Goal: Transaction & Acquisition: Purchase product/service

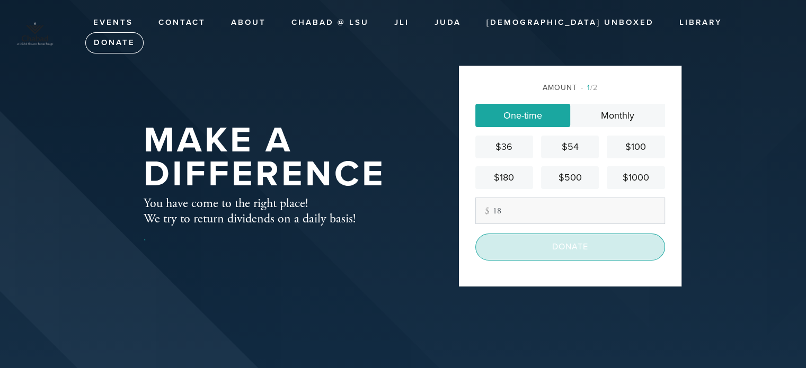
type input "18"
click at [614, 245] on input "Donate" at bounding box center [570, 247] width 190 height 26
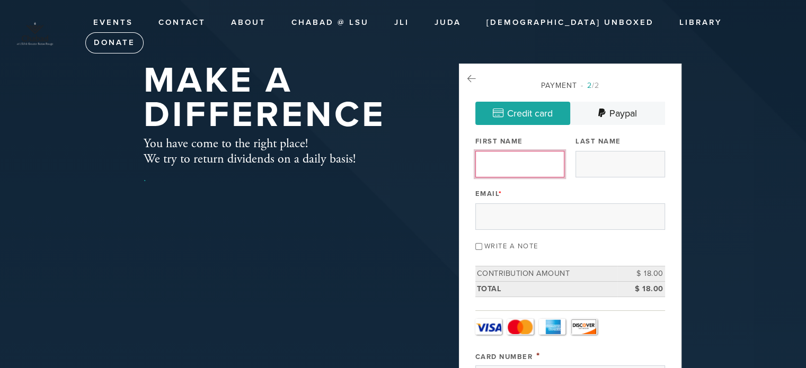
click at [523, 165] on input "First Name" at bounding box center [519, 164] width 89 height 26
type input "2nd-3rd"
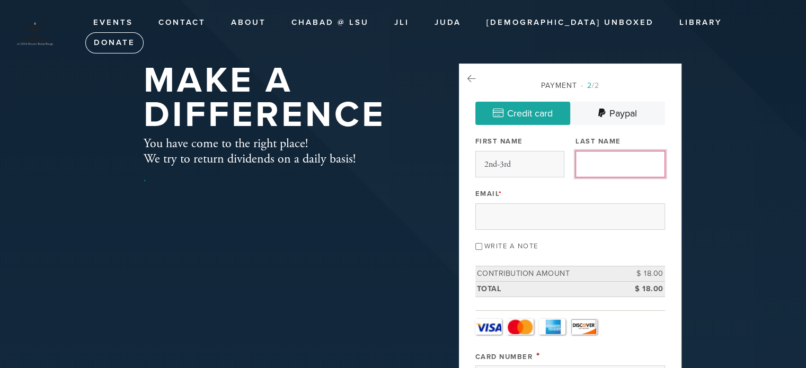
click at [593, 157] on input "Last Name" at bounding box center [619, 164] width 89 height 26
type input "STA"
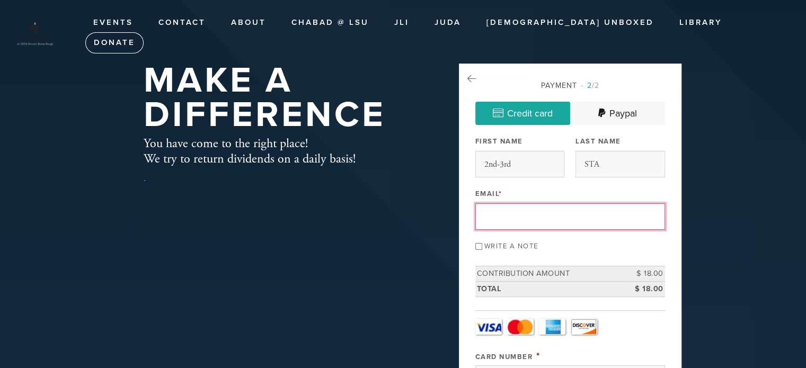
click at [573, 206] on input "Email *" at bounding box center [570, 216] width 190 height 26
type input "[EMAIL_ADDRESS][DOMAIN_NAME]"
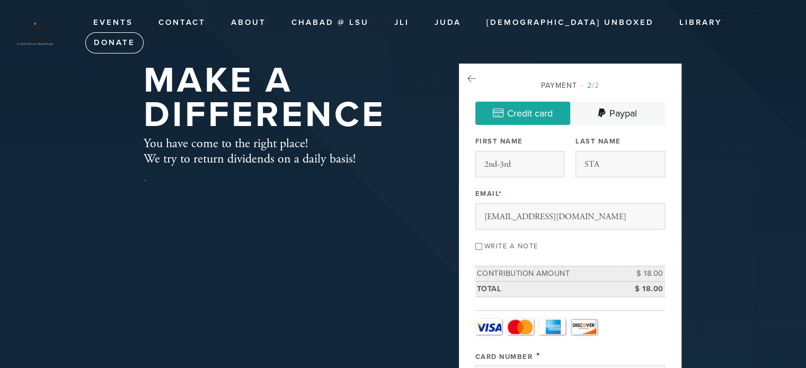
click at [478, 243] on input "Write a note" at bounding box center [478, 246] width 7 height 7
checkbox input "true"
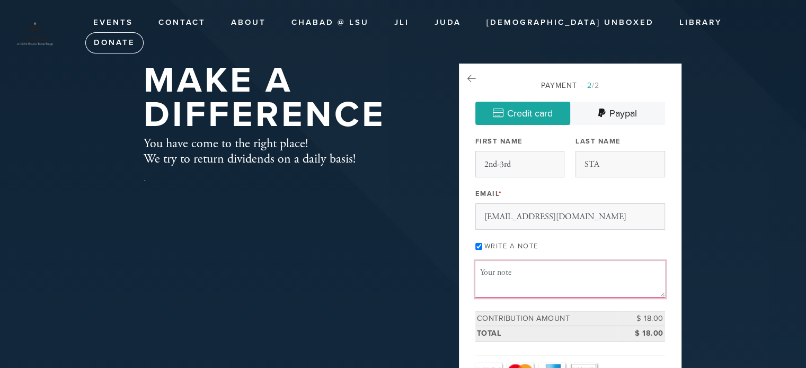
click at [492, 264] on textarea "Message or dedication" at bounding box center [570, 279] width 190 height 36
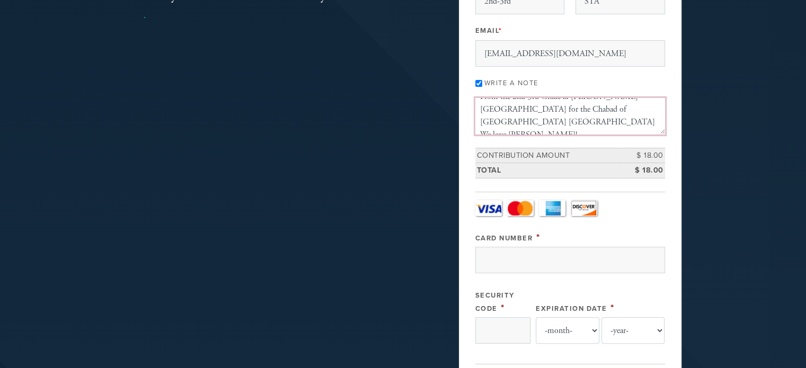
scroll to position [189, 0]
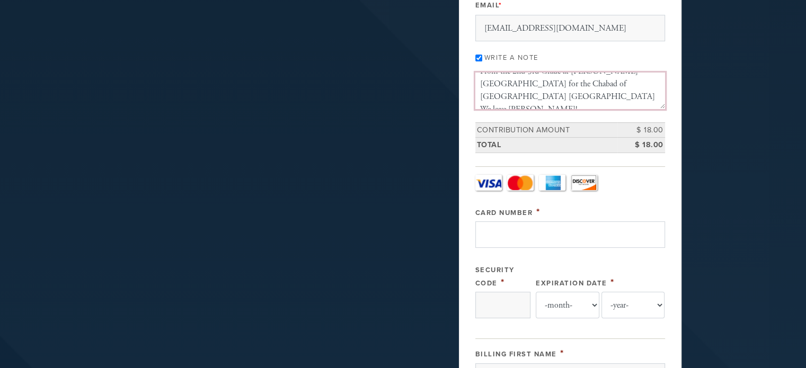
type textarea "From the 2nd-3rd Grade at [PERSON_NAME][GEOGRAPHIC_DATA] for the Chabad of [GEO…"
click at [524, 235] on input "Card Number" at bounding box center [570, 234] width 190 height 26
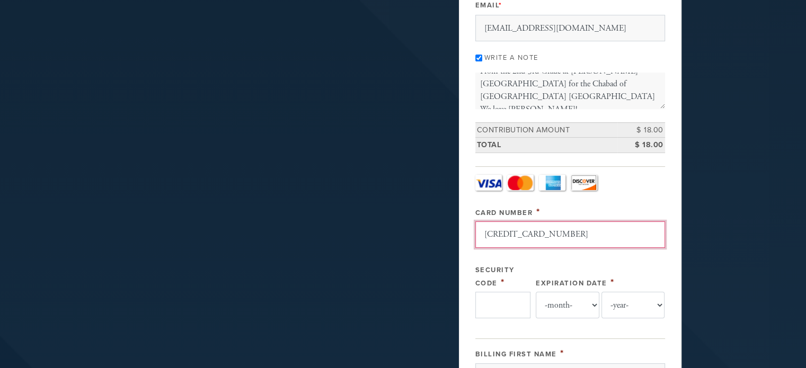
type input "[CREDIT_CARD_NUMBER]"
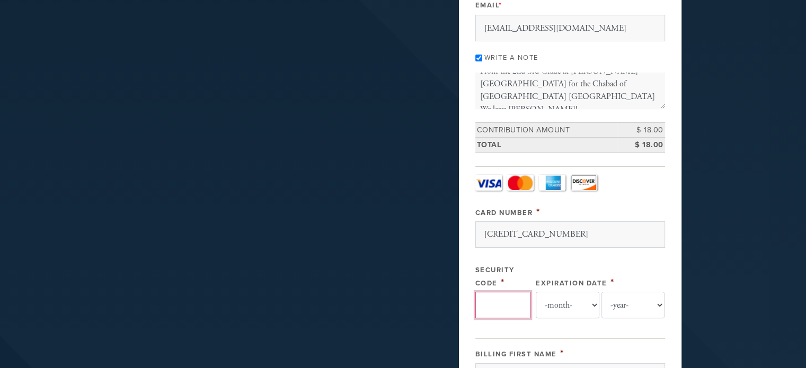
click at [495, 311] on input "Security Code" at bounding box center [502, 305] width 55 height 26
type input "666"
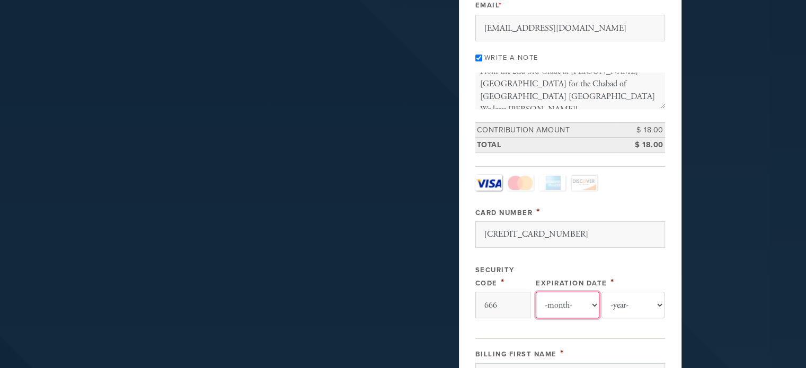
click at [581, 308] on select "-month- 01 02 03 04 05 06 07 08 09 10 11 12" at bounding box center [568, 305] width 64 height 26
select select "7"
click at [536, 292] on select "-month- 01 02 03 04 05 06 07 08 09 10 11 12" at bounding box center [568, 305] width 64 height 26
click at [620, 305] on select "-year- 2025 2026 2027 2028 2029 2030 2031 2032 2033 2034 2035" at bounding box center [633, 305] width 64 height 26
select select "2028"
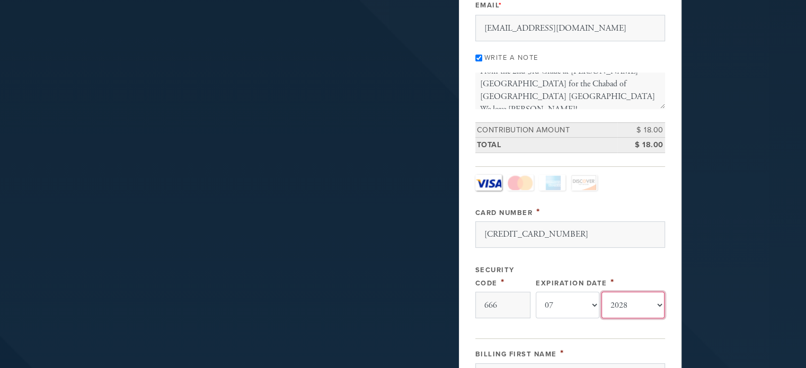
click at [601, 292] on select "-year- 2025 2026 2027 2028 2029 2030 2031 2032 2033 2034 2035" at bounding box center [633, 305] width 64 height 26
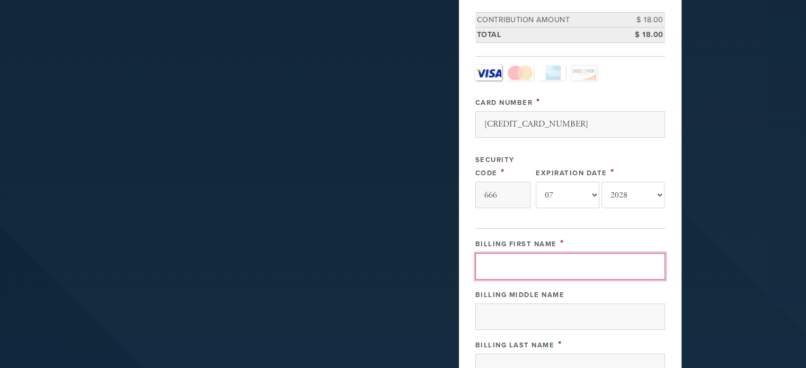
click at [570, 264] on input "Billing First Name" at bounding box center [570, 266] width 190 height 26
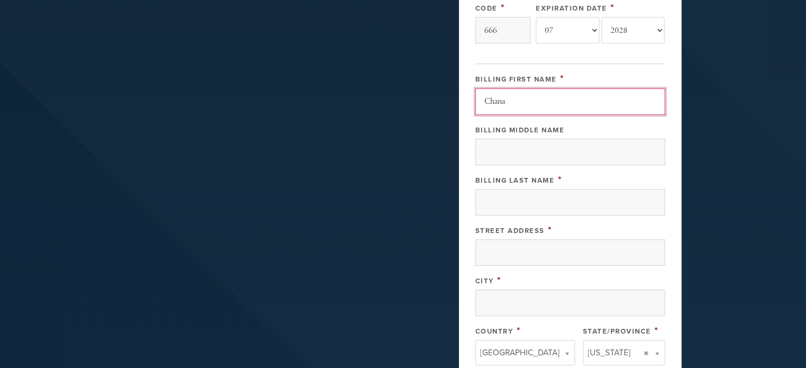
scroll to position [485, 0]
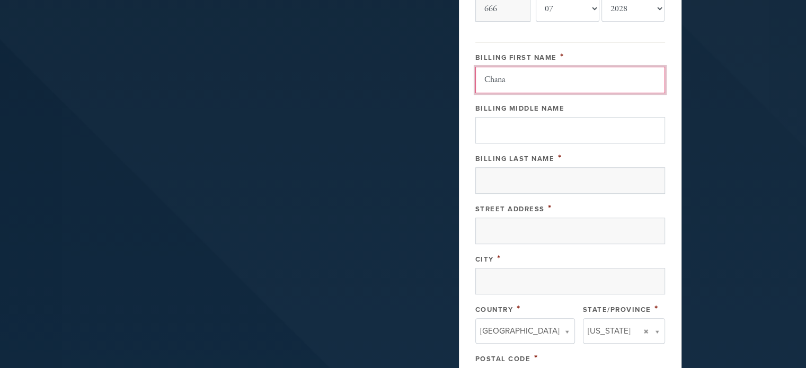
type input "Chana"
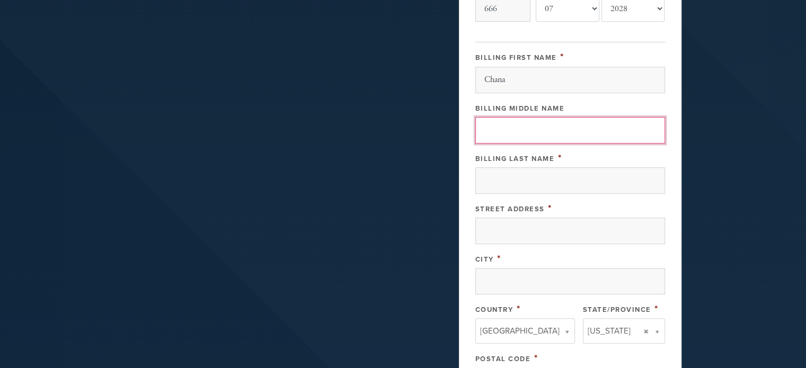
click at [602, 133] on input "Billing Middle Name" at bounding box center [570, 130] width 190 height 26
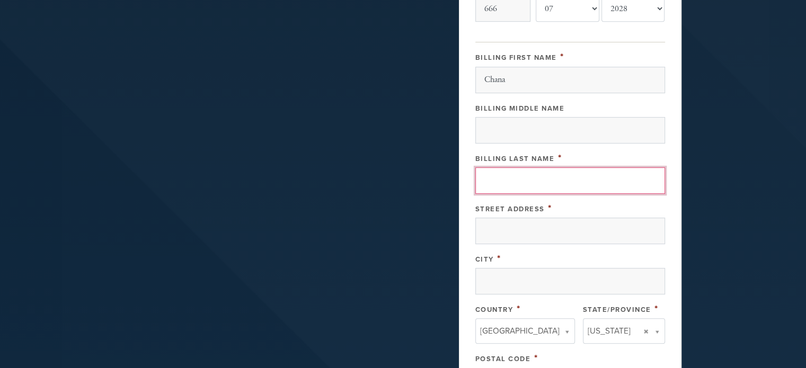
click at [573, 183] on input "Billing Last Name" at bounding box center [570, 180] width 190 height 26
type input "[PERSON_NAME]"
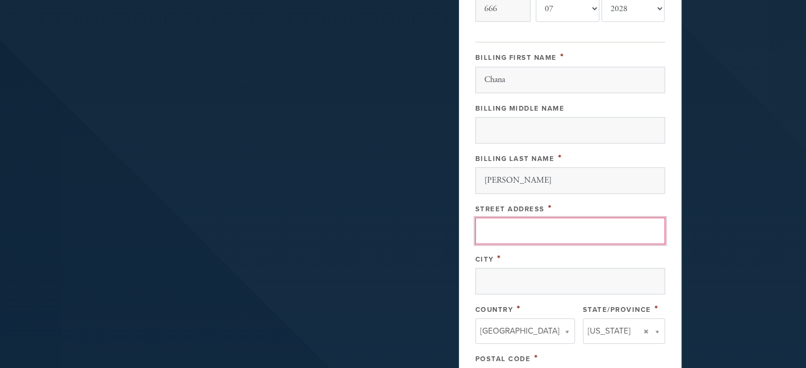
click at [540, 226] on input "Street Address" at bounding box center [570, 231] width 190 height 26
type input "[STREET_ADDRESS][PERSON_NAME]"
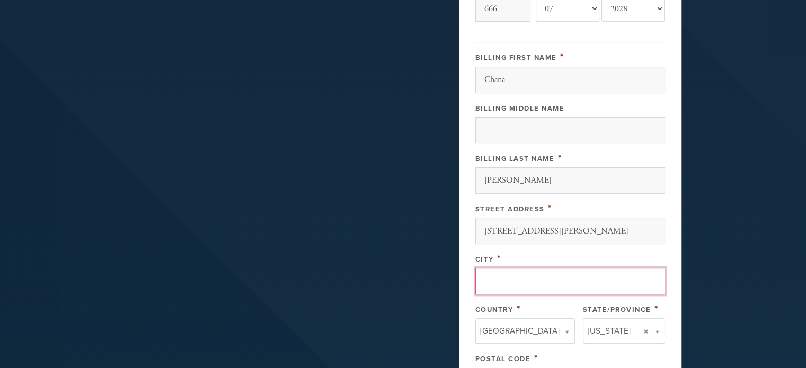
click at [527, 277] on input "City" at bounding box center [570, 281] width 190 height 26
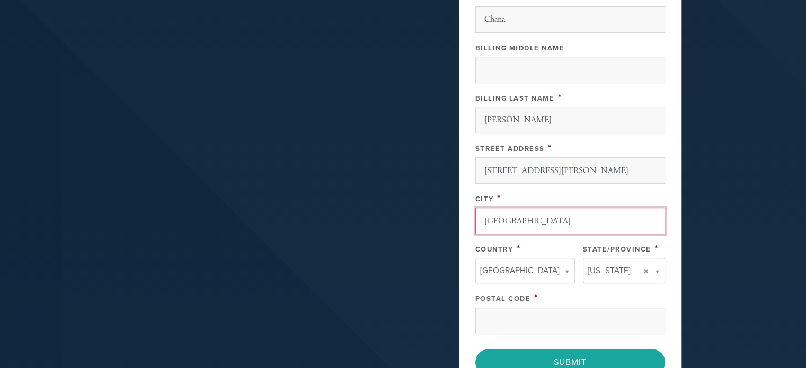
scroll to position [547, 0]
type input "[GEOGRAPHIC_DATA]"
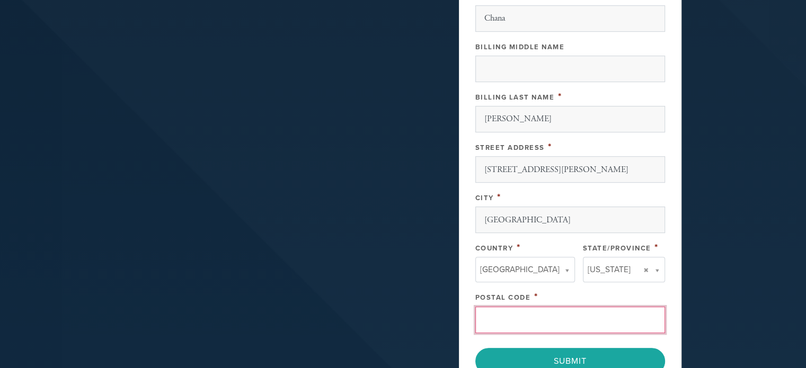
click at [563, 307] on input "Postal Code" at bounding box center [570, 320] width 190 height 26
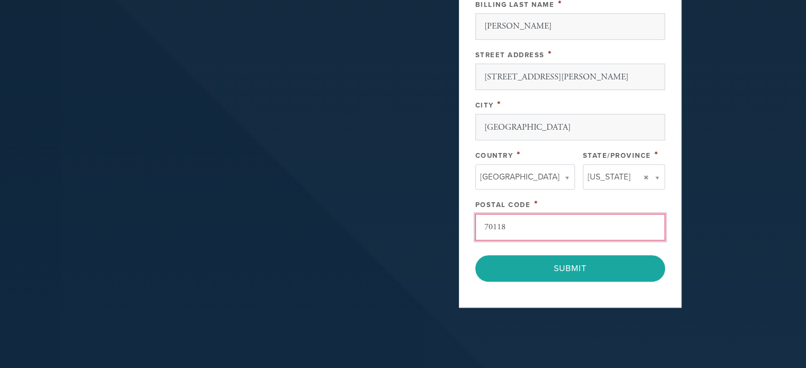
scroll to position [644, 0]
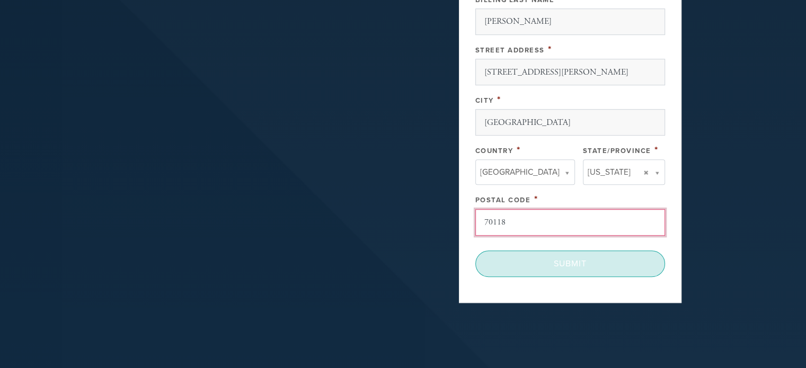
type input "70118"
click at [591, 262] on input "Submit" at bounding box center [570, 264] width 190 height 26
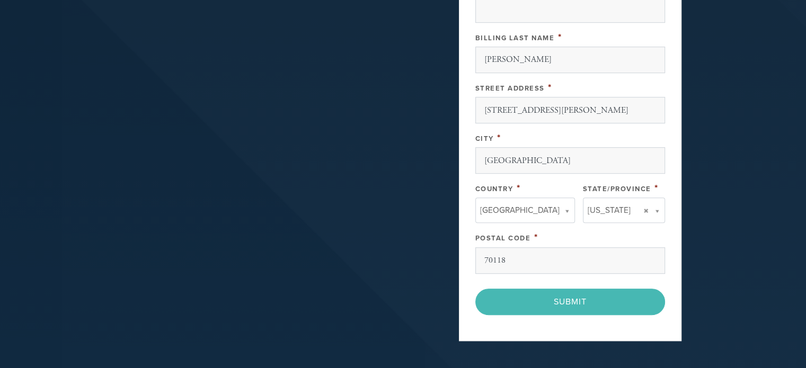
scroll to position [608, 0]
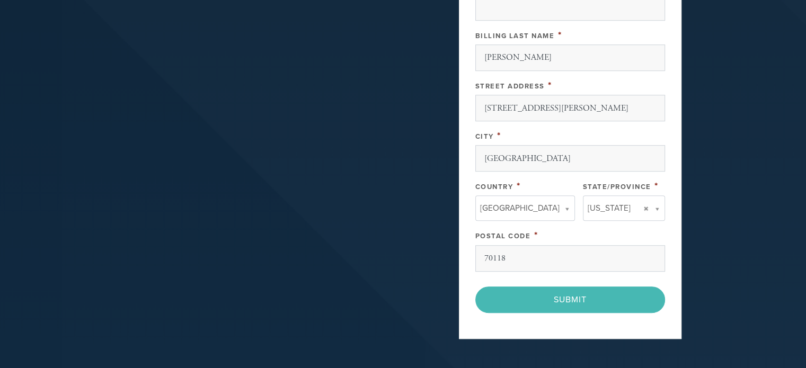
click at [550, 301] on div "< Previous Page Submit" at bounding box center [570, 300] width 190 height 26
